Goal: Information Seeking & Learning: Learn about a topic

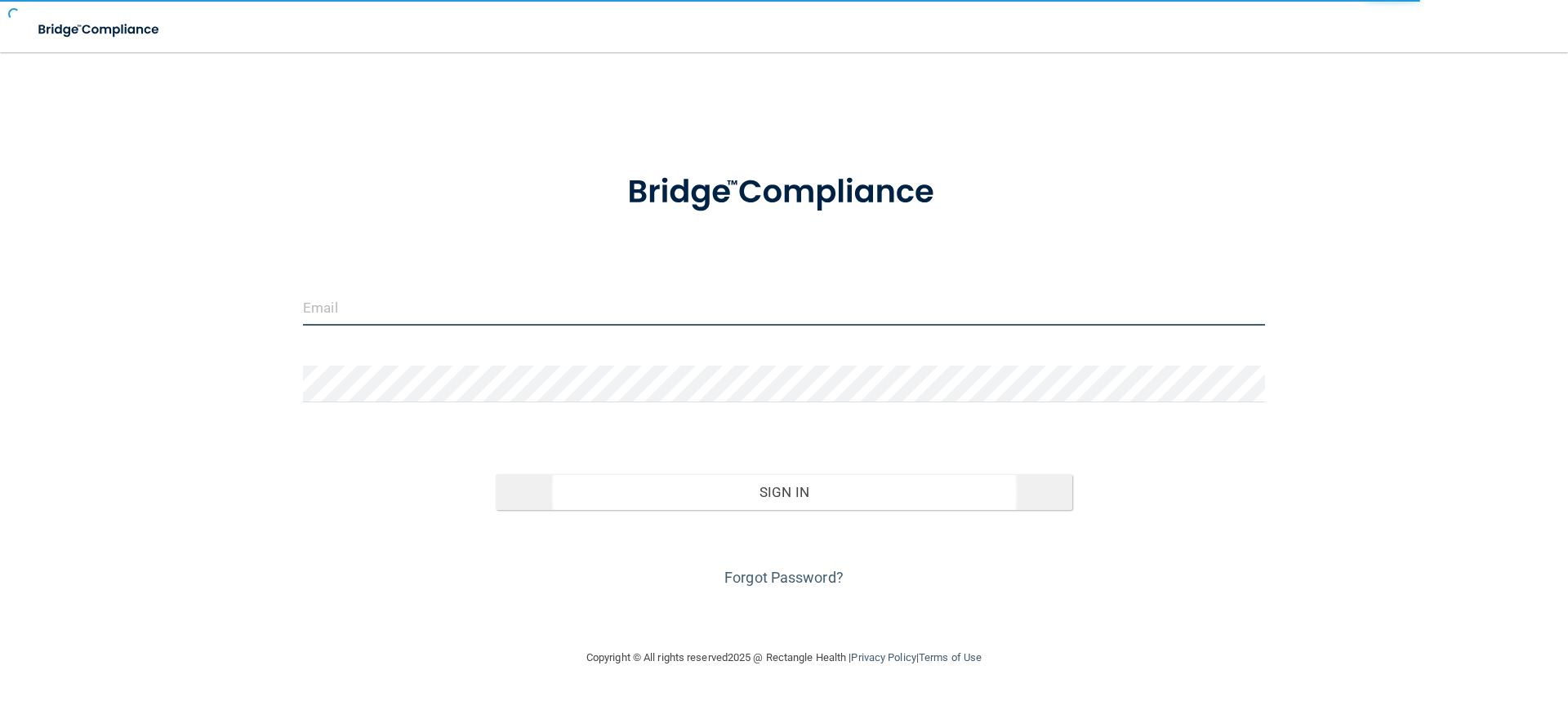
type input "[EMAIL_ADDRESS][DOMAIN_NAME]"
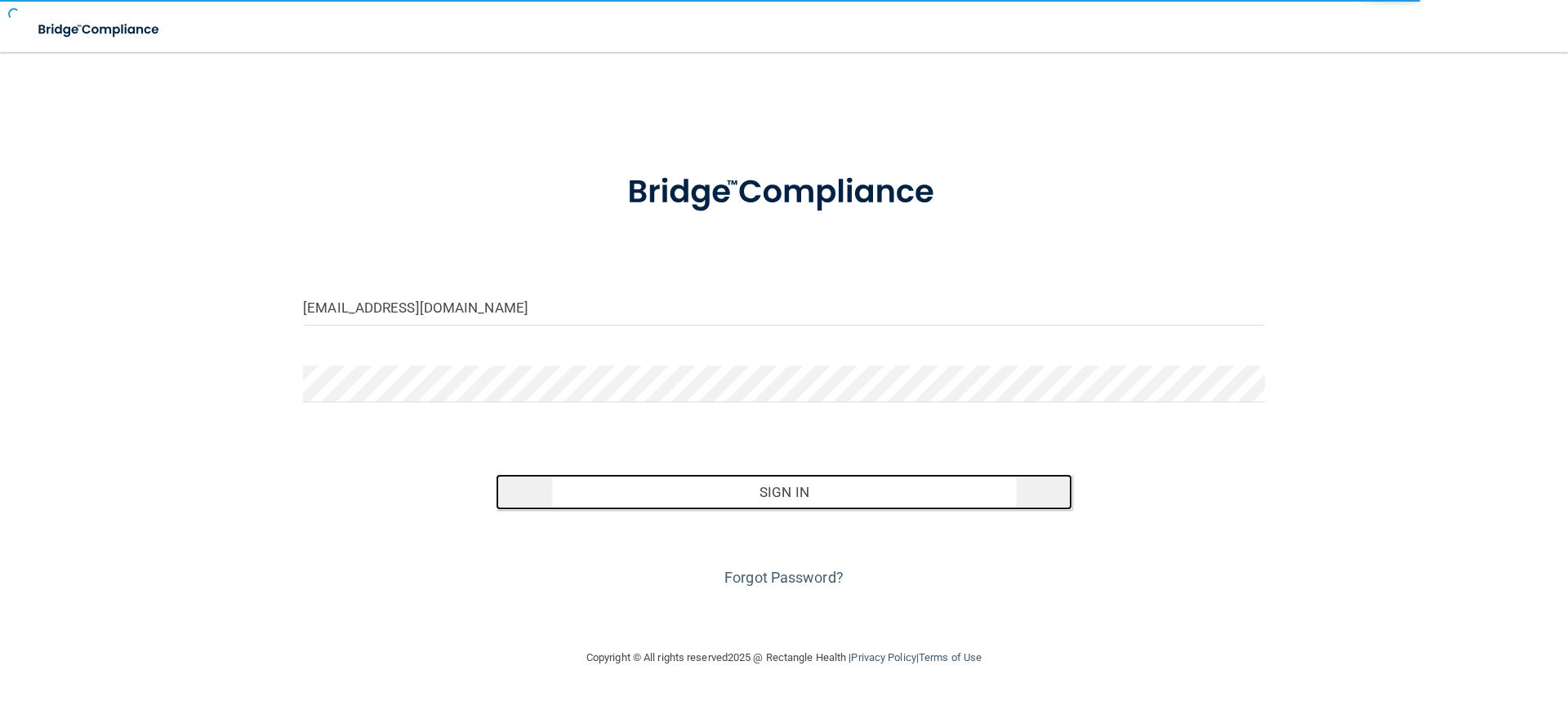
click at [686, 501] on button "Sign In" at bounding box center [784, 492] width 577 height 36
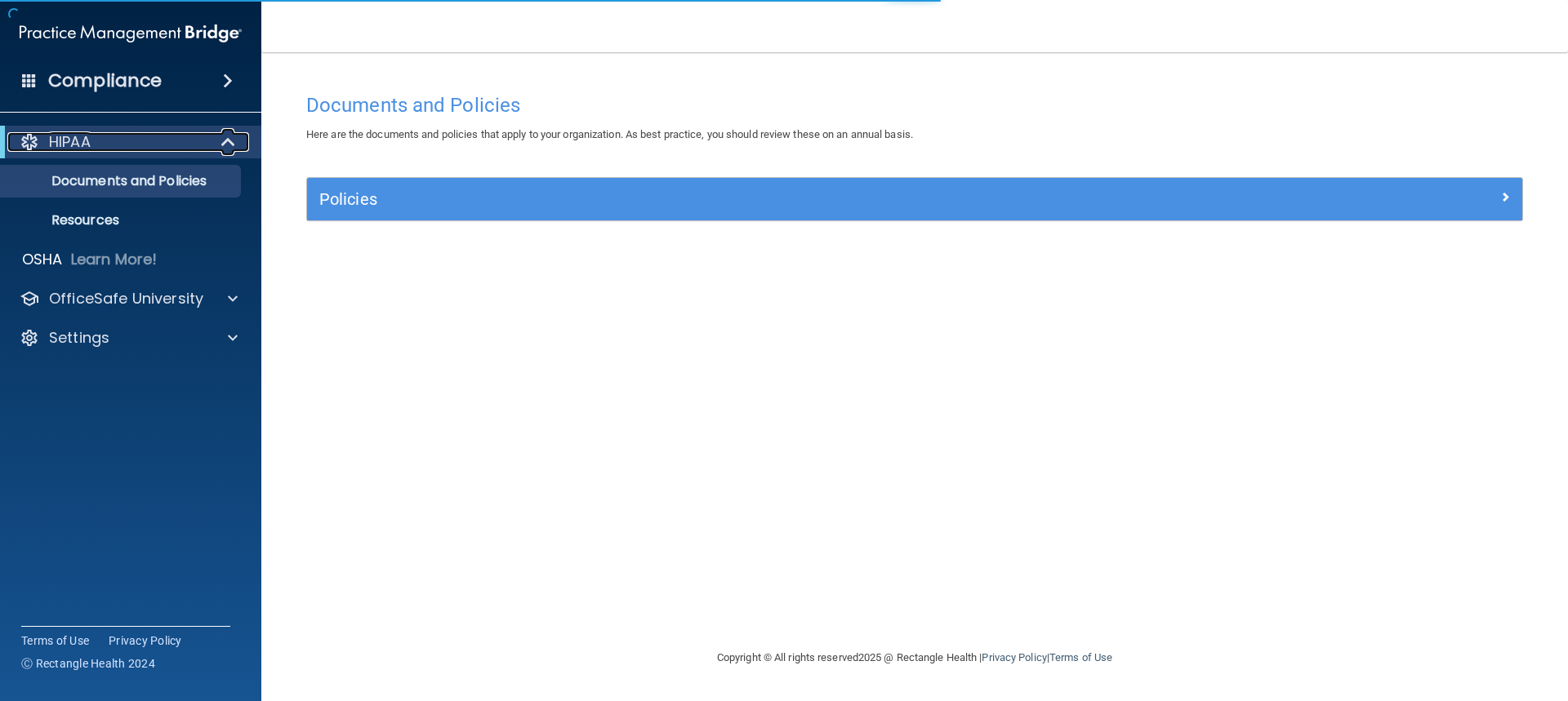
click at [89, 141] on p "HIPAA" at bounding box center [70, 141] width 42 height 19
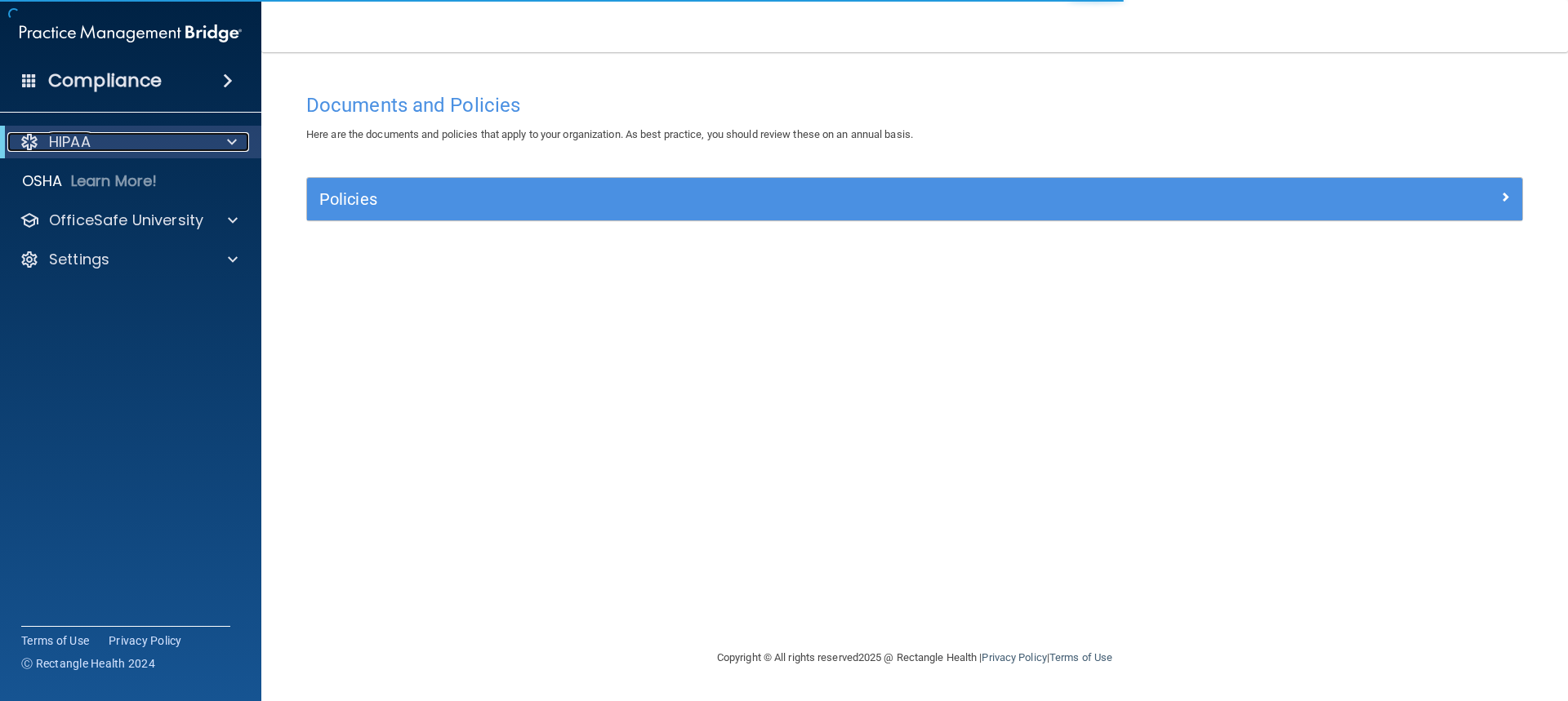
click at [89, 141] on p "HIPAA" at bounding box center [70, 141] width 42 height 19
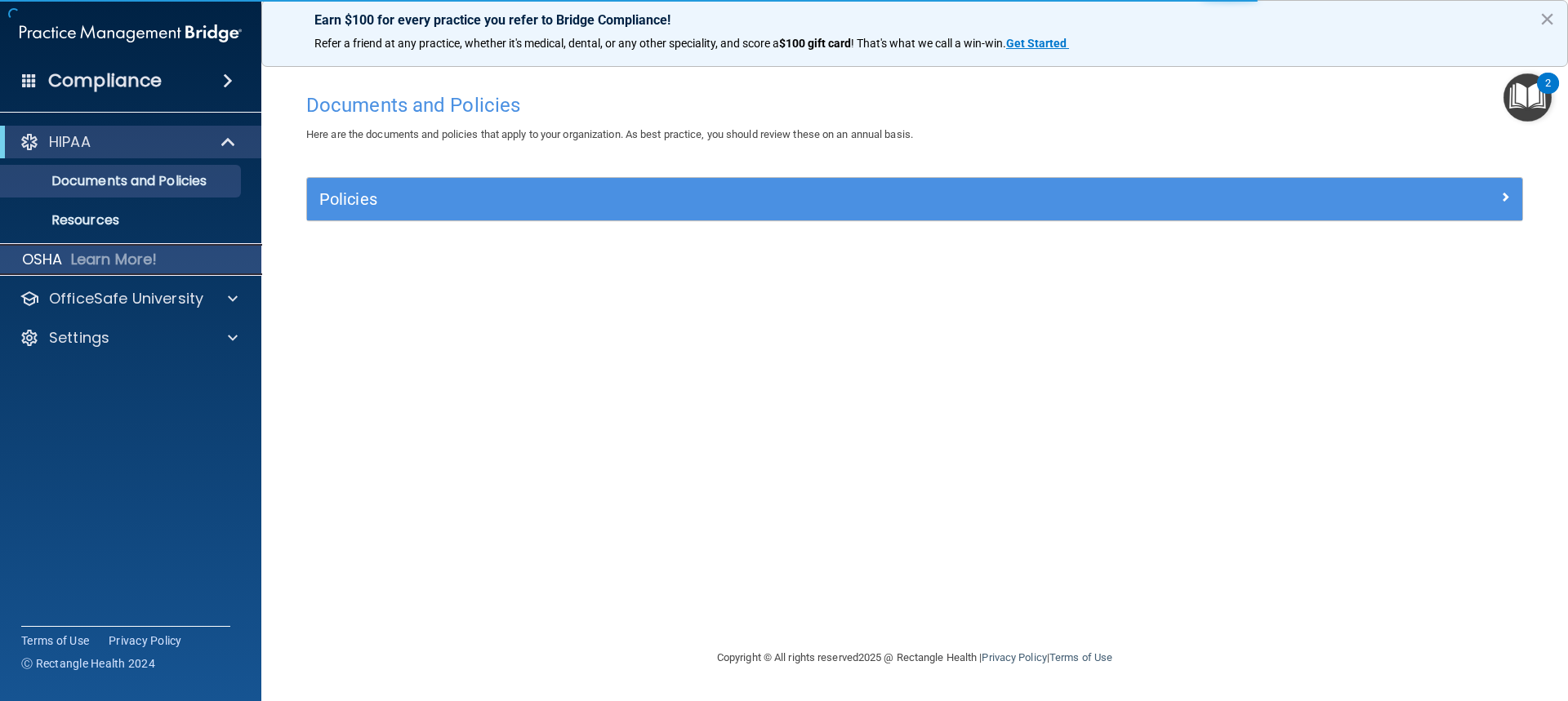
click at [114, 273] on div "OSHA Learn More!" at bounding box center [132, 260] width 287 height 33
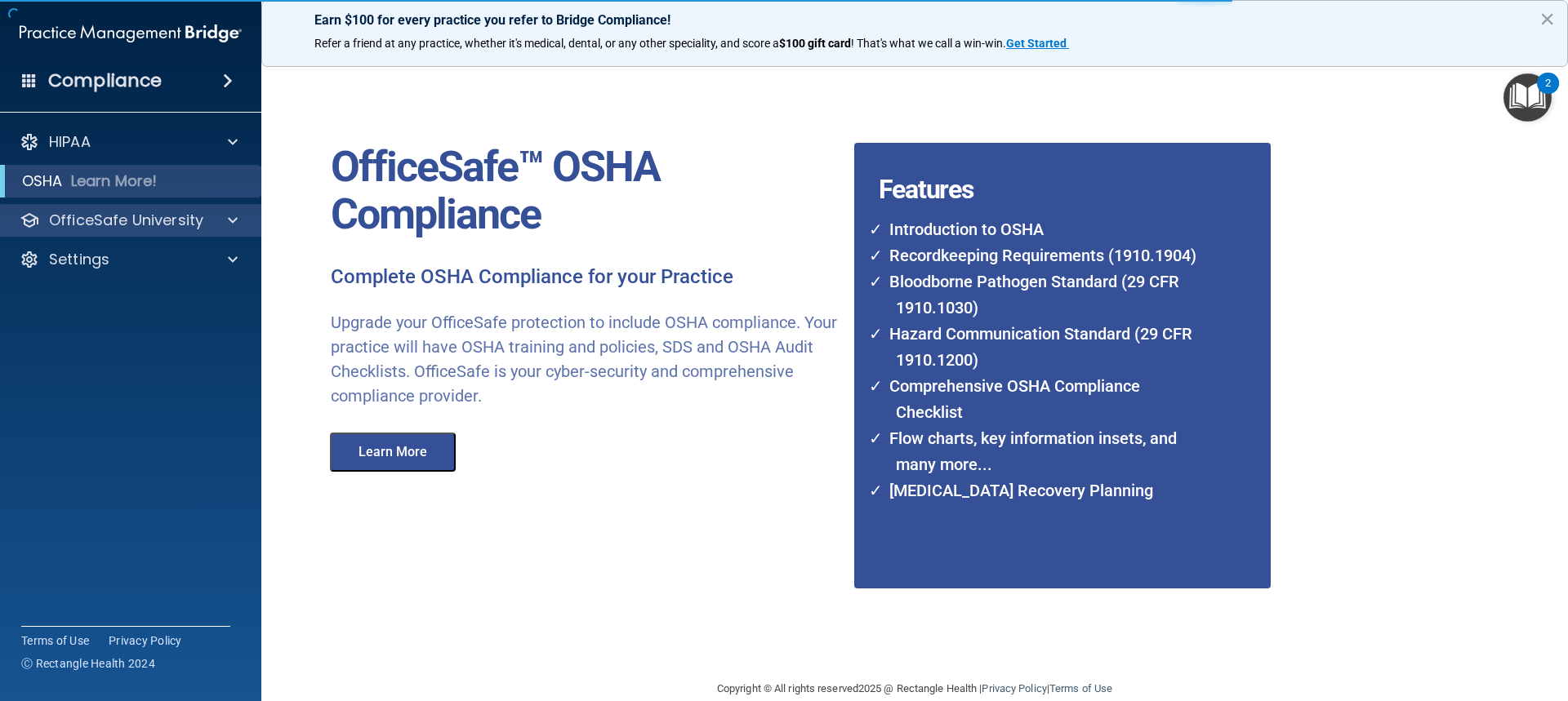
click at [112, 230] on div "OfficeSafe University" at bounding box center [131, 221] width 262 height 33
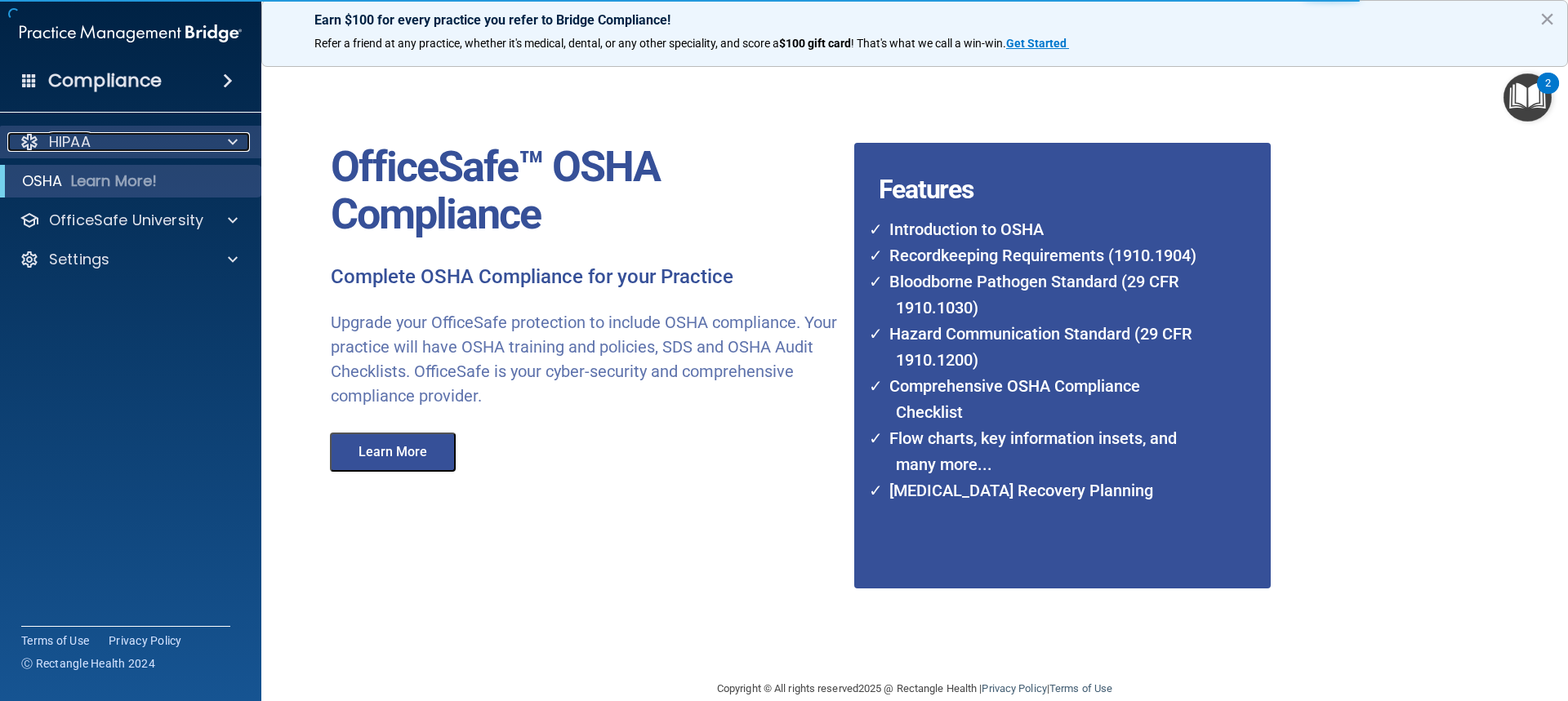
click at [173, 135] on div "HIPAA" at bounding box center [109, 141] width 203 height 19
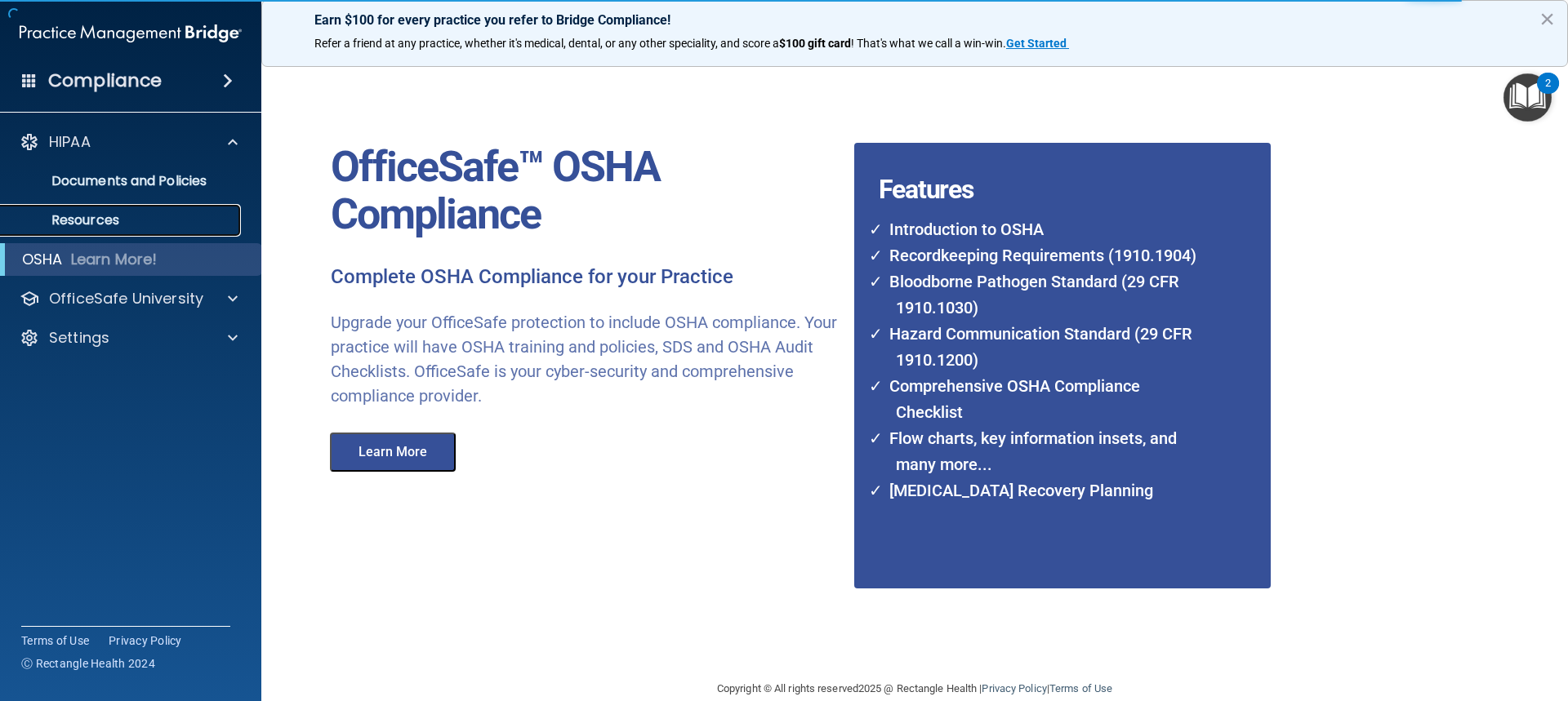
click at [145, 214] on p "Resources" at bounding box center [122, 221] width 223 height 16
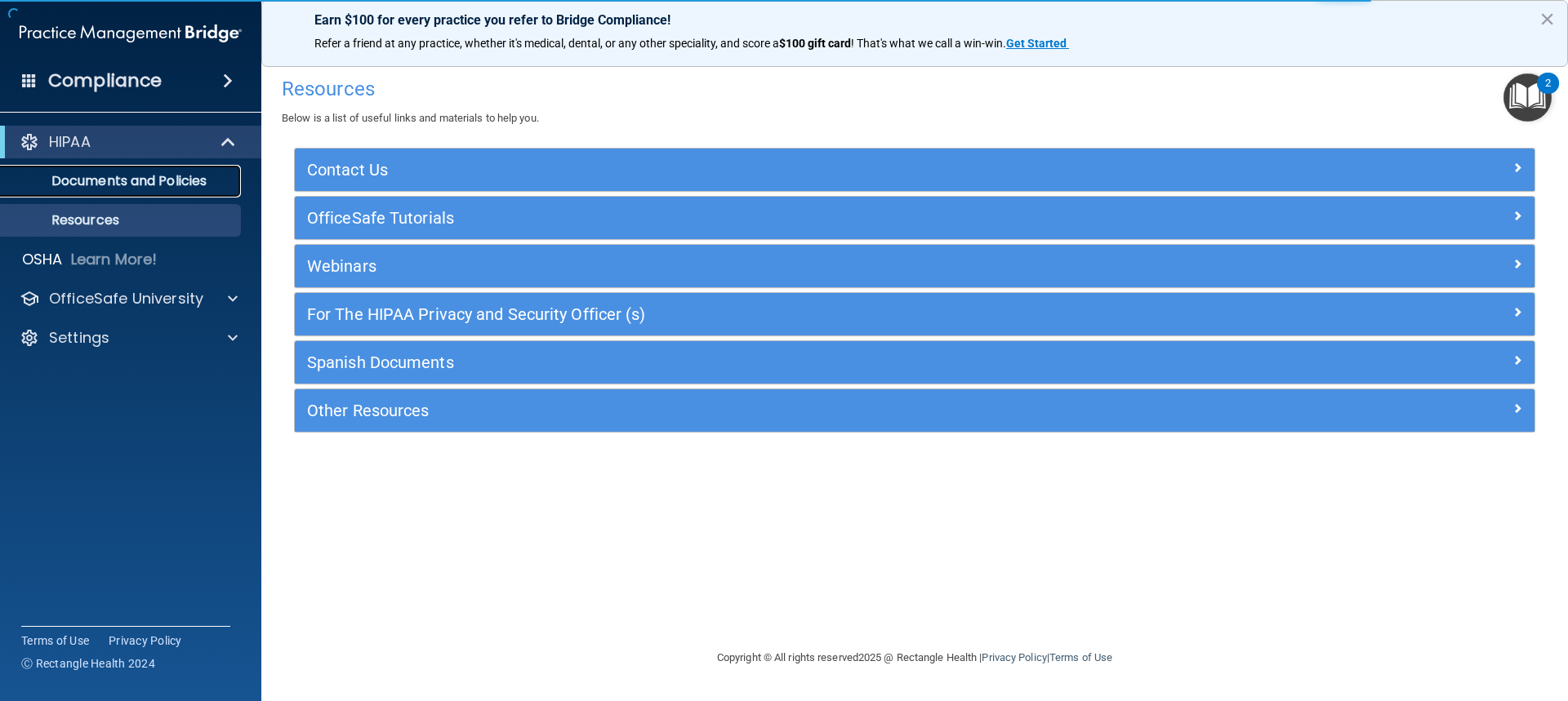
click at [169, 169] on link "Documents and Policies" at bounding box center [112, 182] width 258 height 33
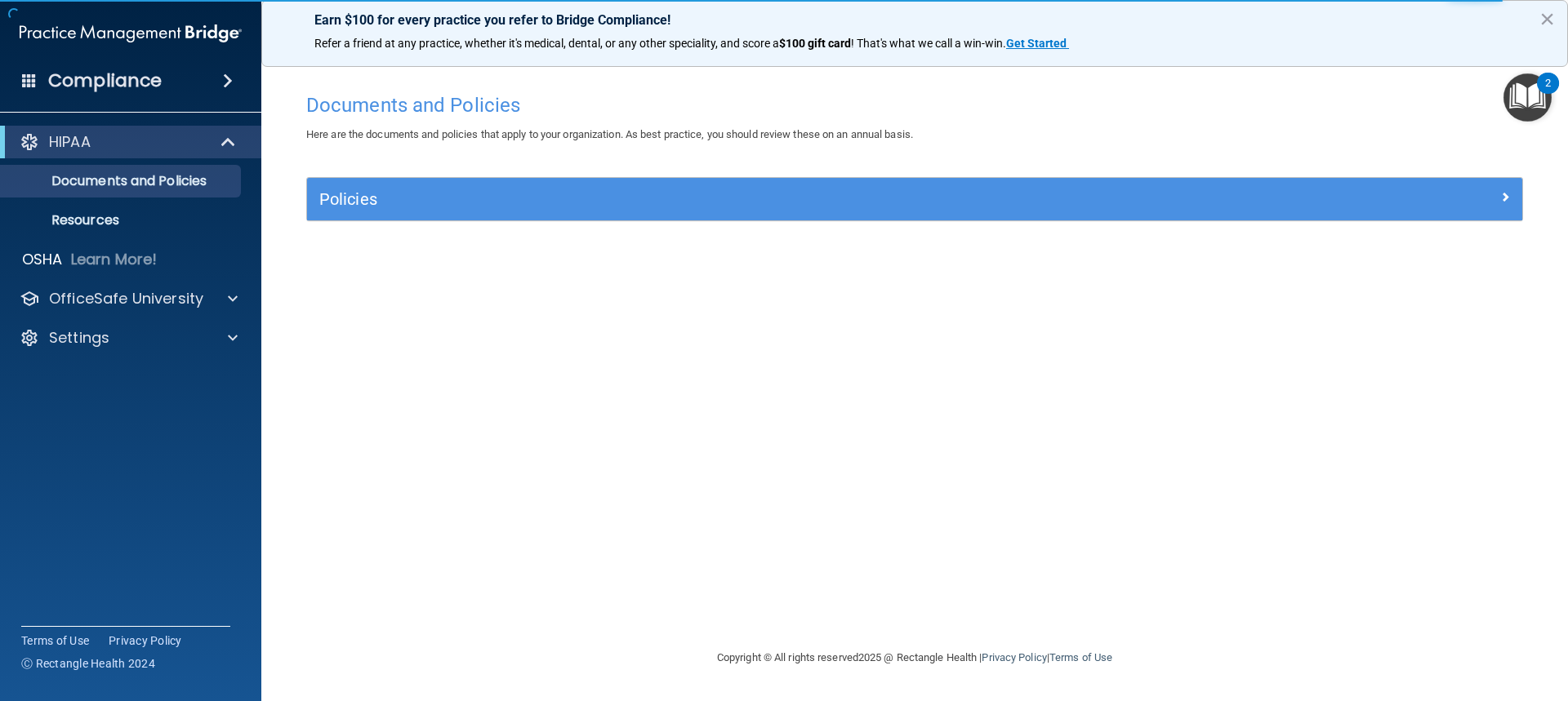
click at [229, 89] on span at bounding box center [227, 80] width 10 height 19
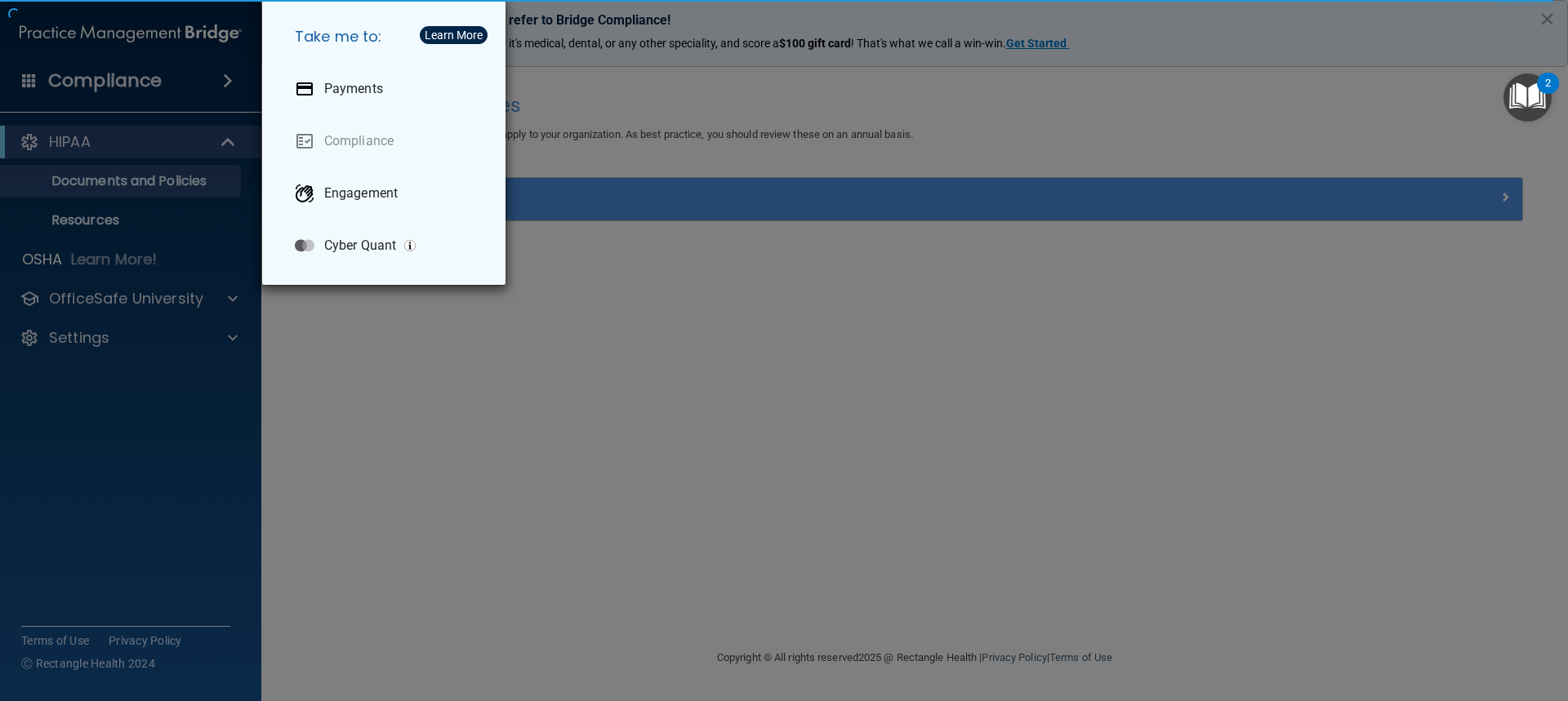
click at [229, 89] on div "Take me to: Payments Compliance Engagement Cyber Quant" at bounding box center [784, 350] width 1568 height 701
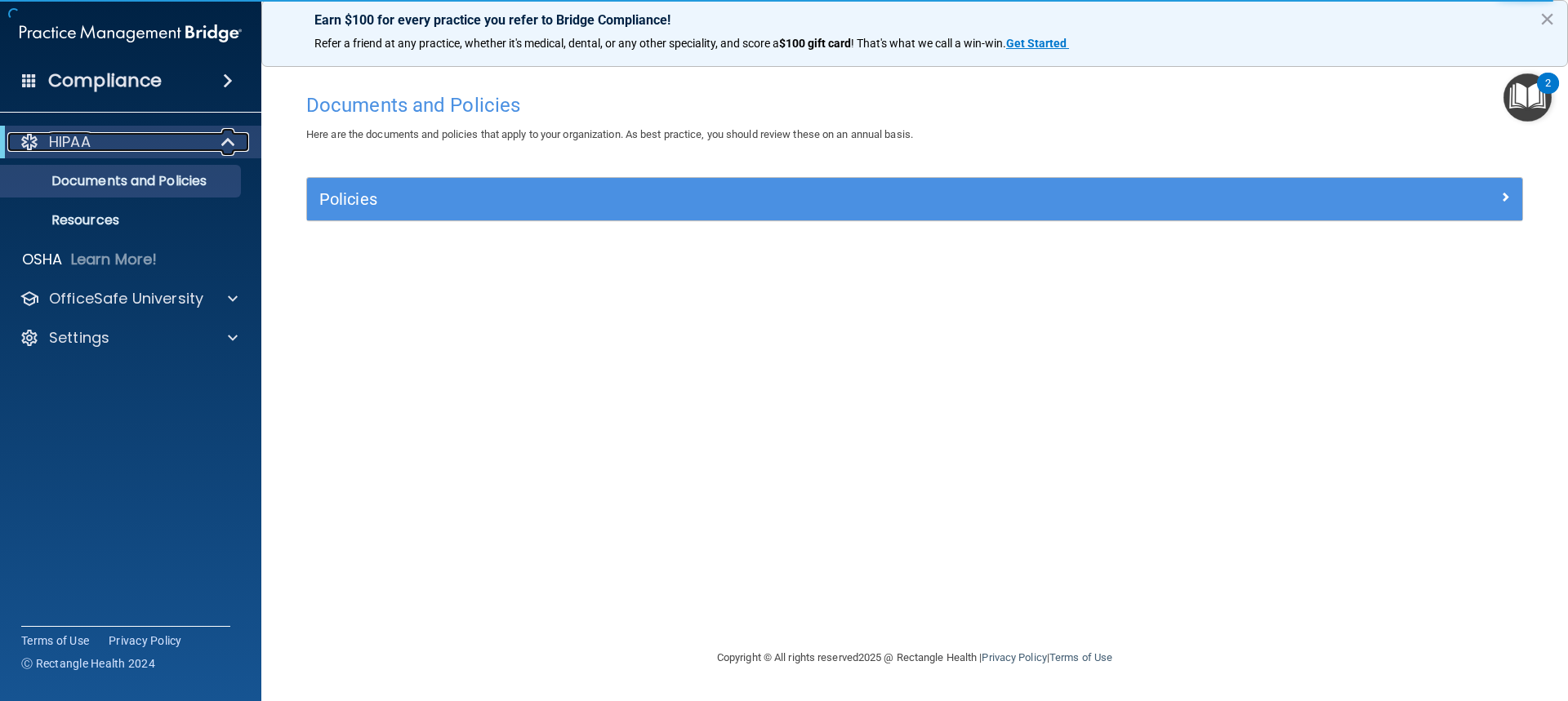
click at [189, 136] on div "HIPAA" at bounding box center [108, 141] width 202 height 19
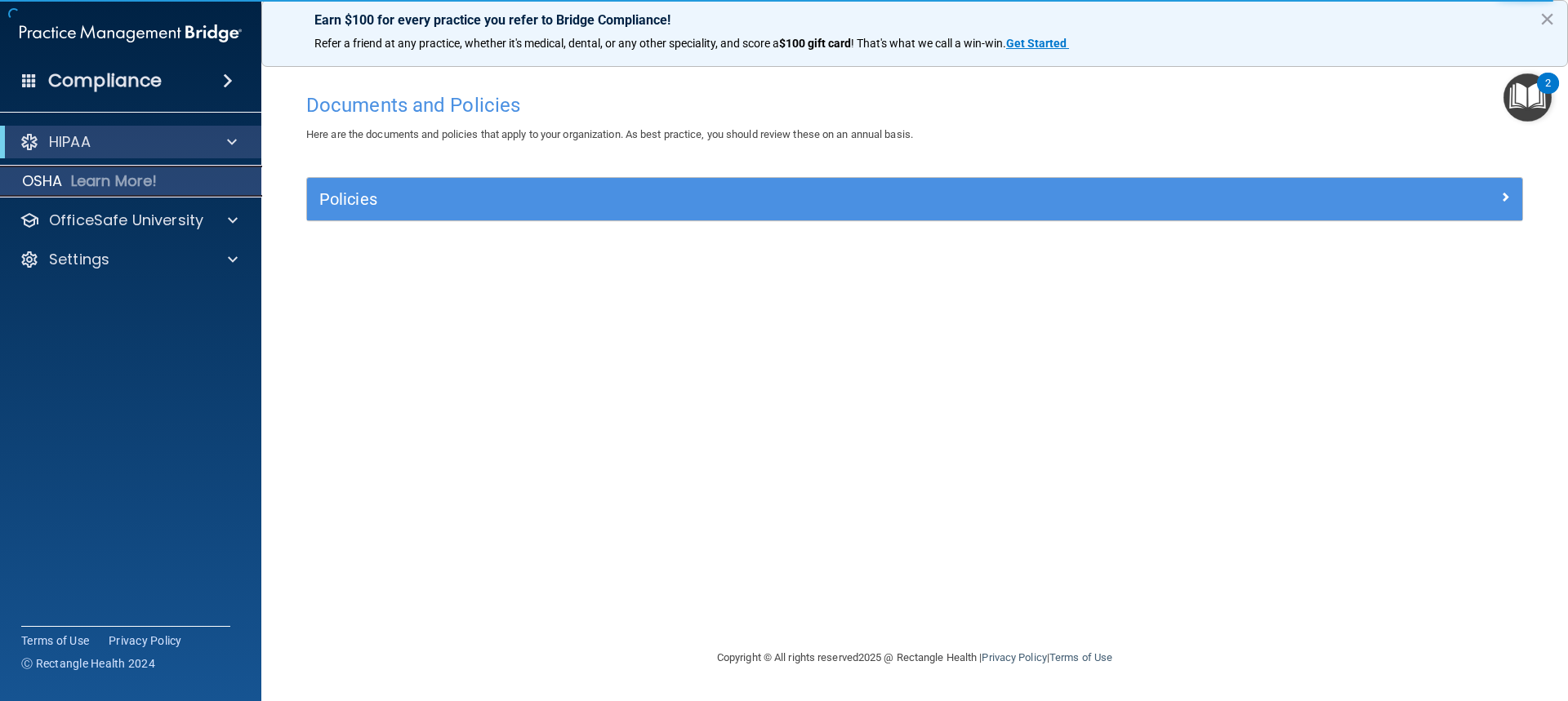
click at [180, 175] on div "OSHA Learn More!" at bounding box center [132, 182] width 287 height 33
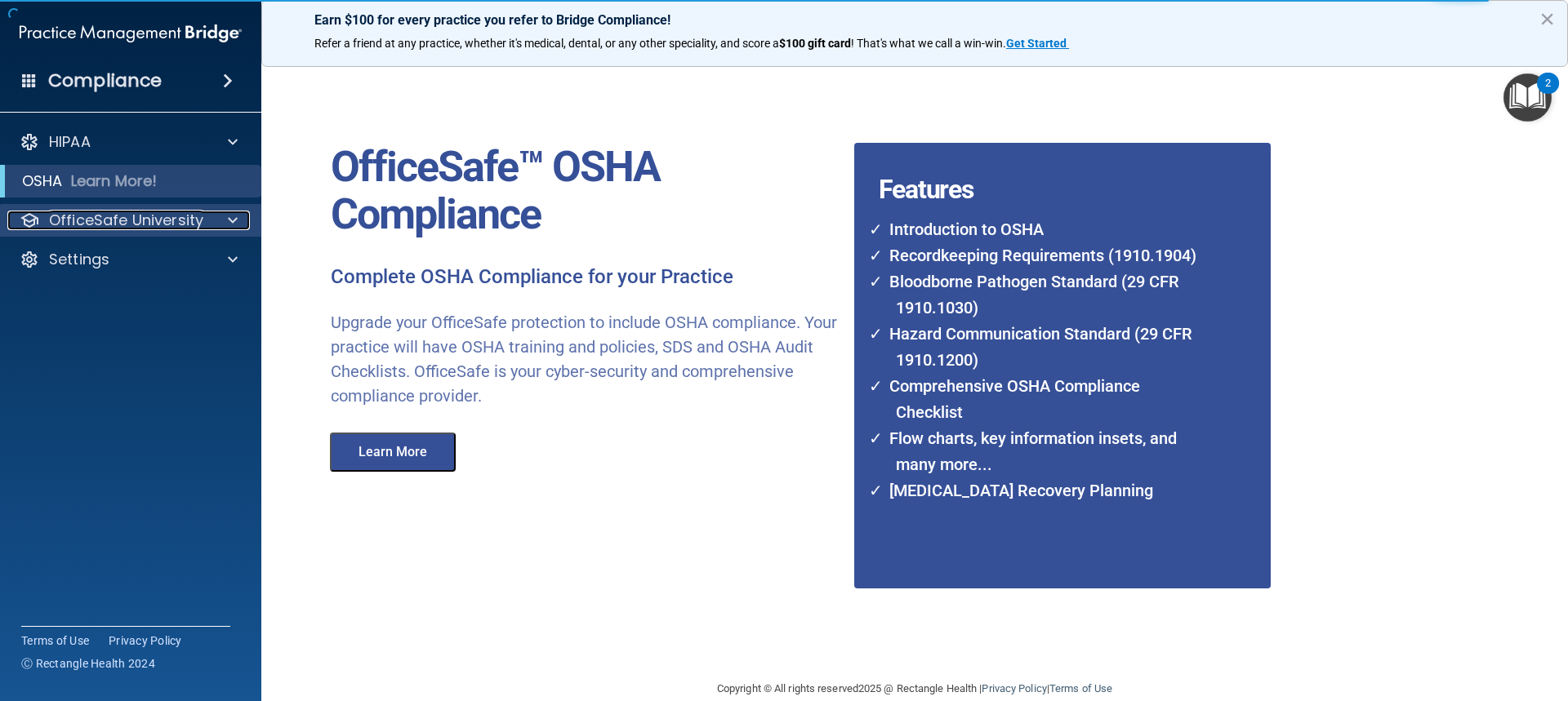
click at [153, 224] on p "OfficeSafe University" at bounding box center [126, 220] width 154 height 19
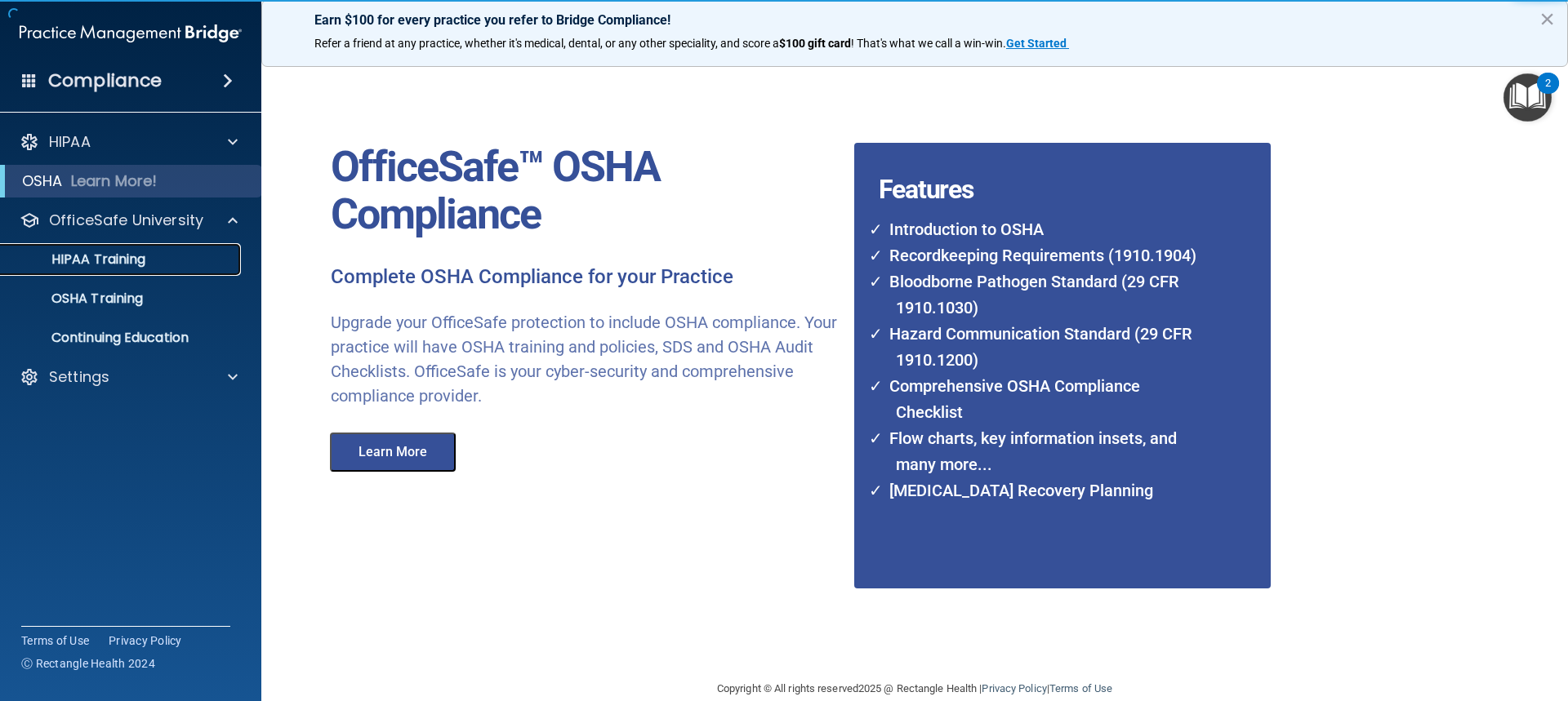
click at [134, 264] on p "HIPAA Training" at bounding box center [79, 260] width 135 height 16
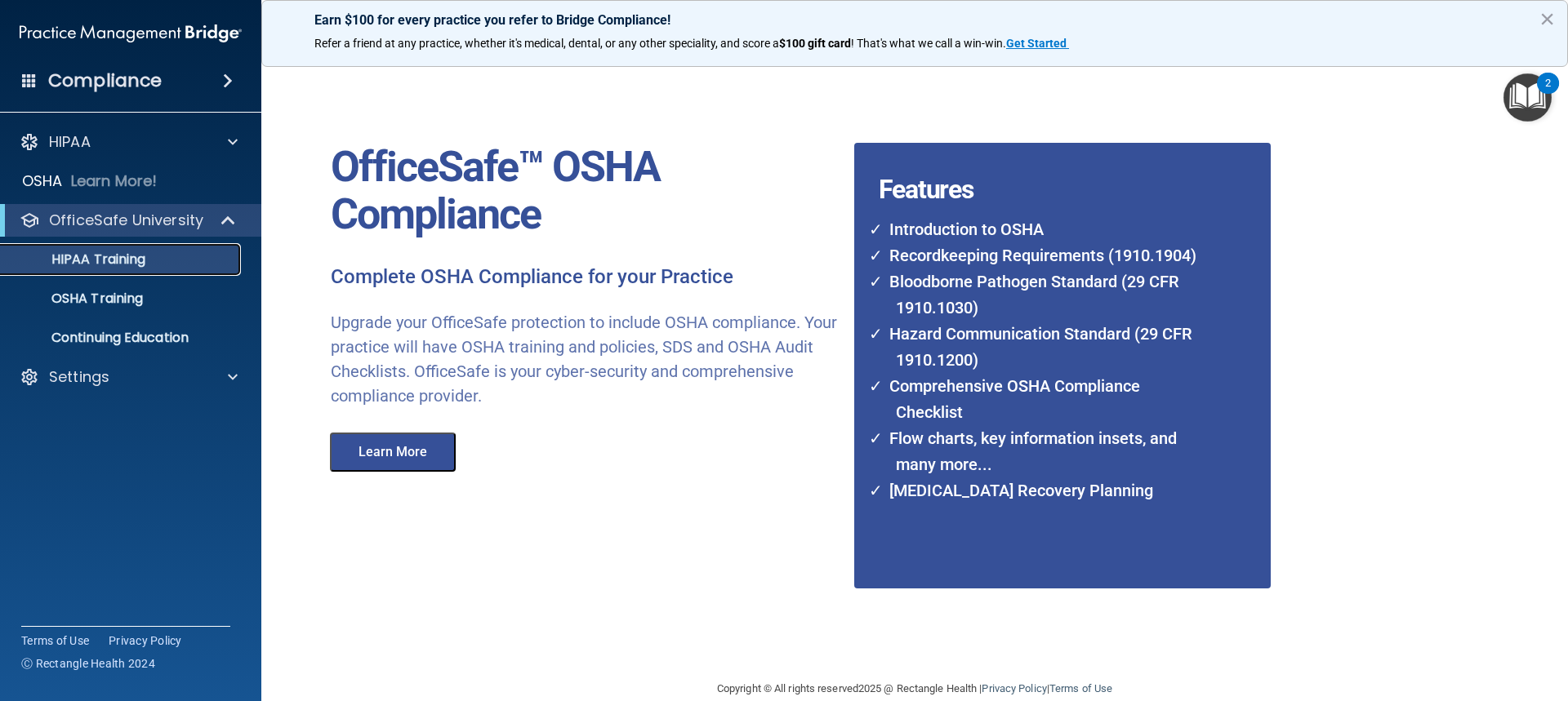
click at [134, 264] on p "HIPAA Training" at bounding box center [79, 260] width 135 height 16
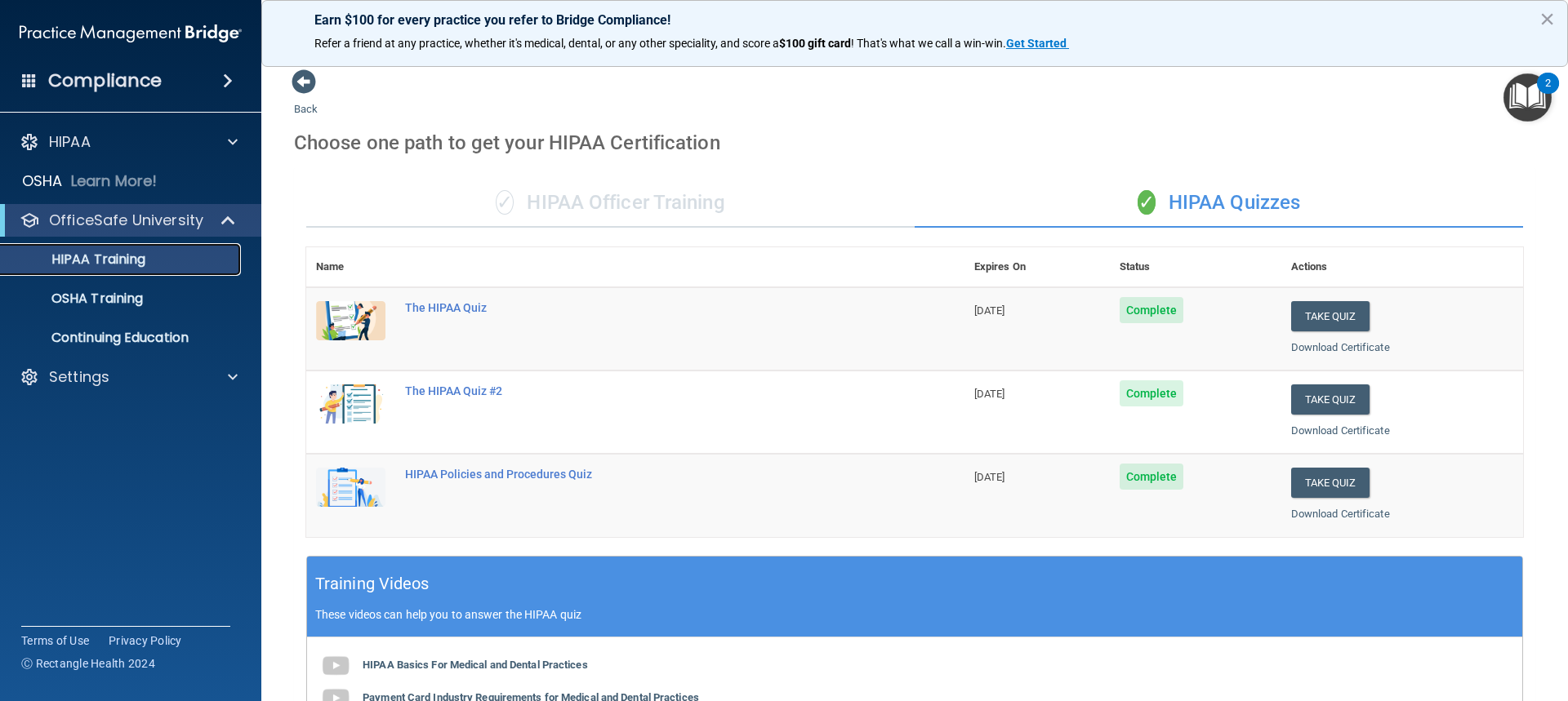
click at [134, 264] on p "HIPAA Training" at bounding box center [79, 260] width 135 height 16
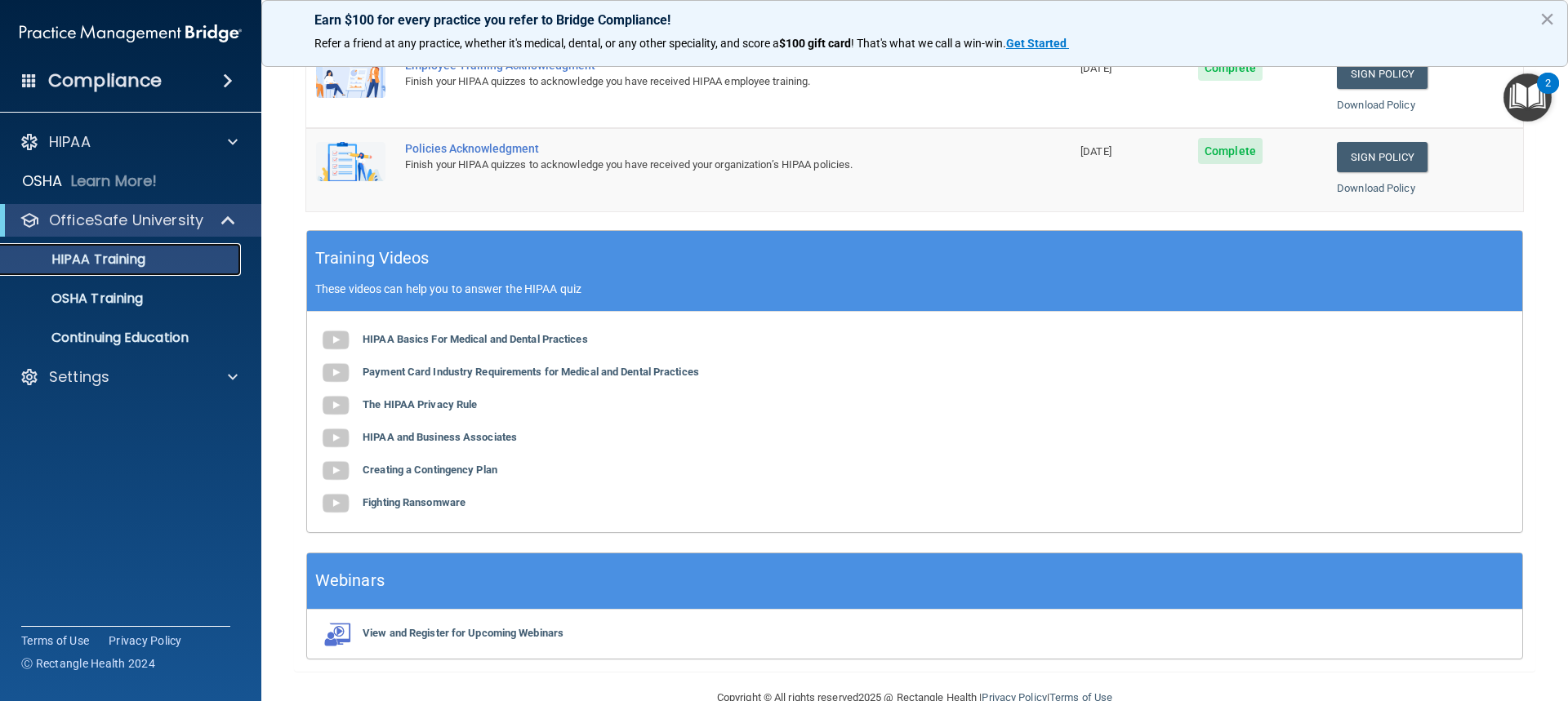
scroll to position [528, 0]
